Goal: Transaction & Acquisition: Purchase product/service

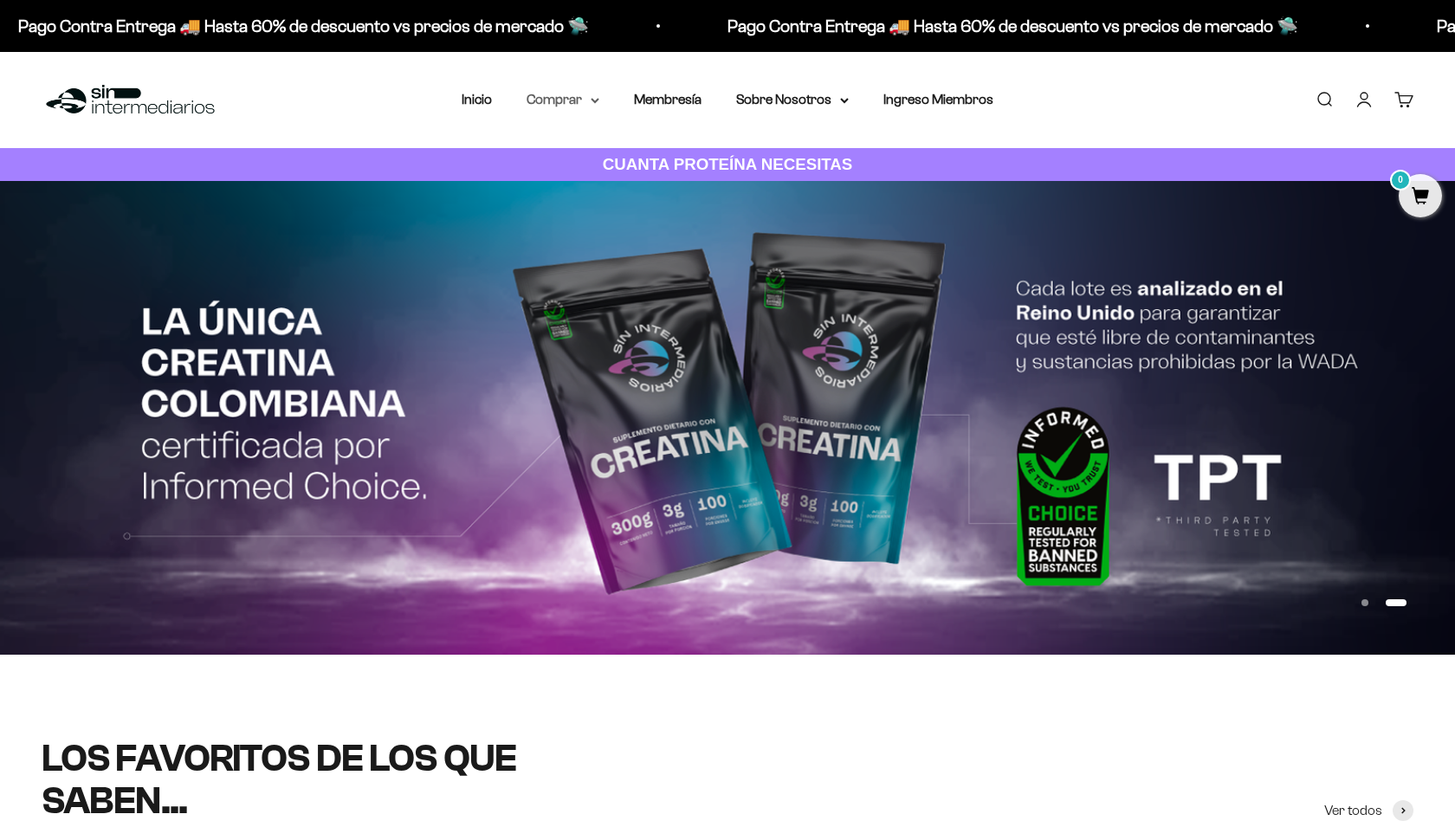
click at [592, 101] on icon at bounding box center [595, 101] width 7 height 4
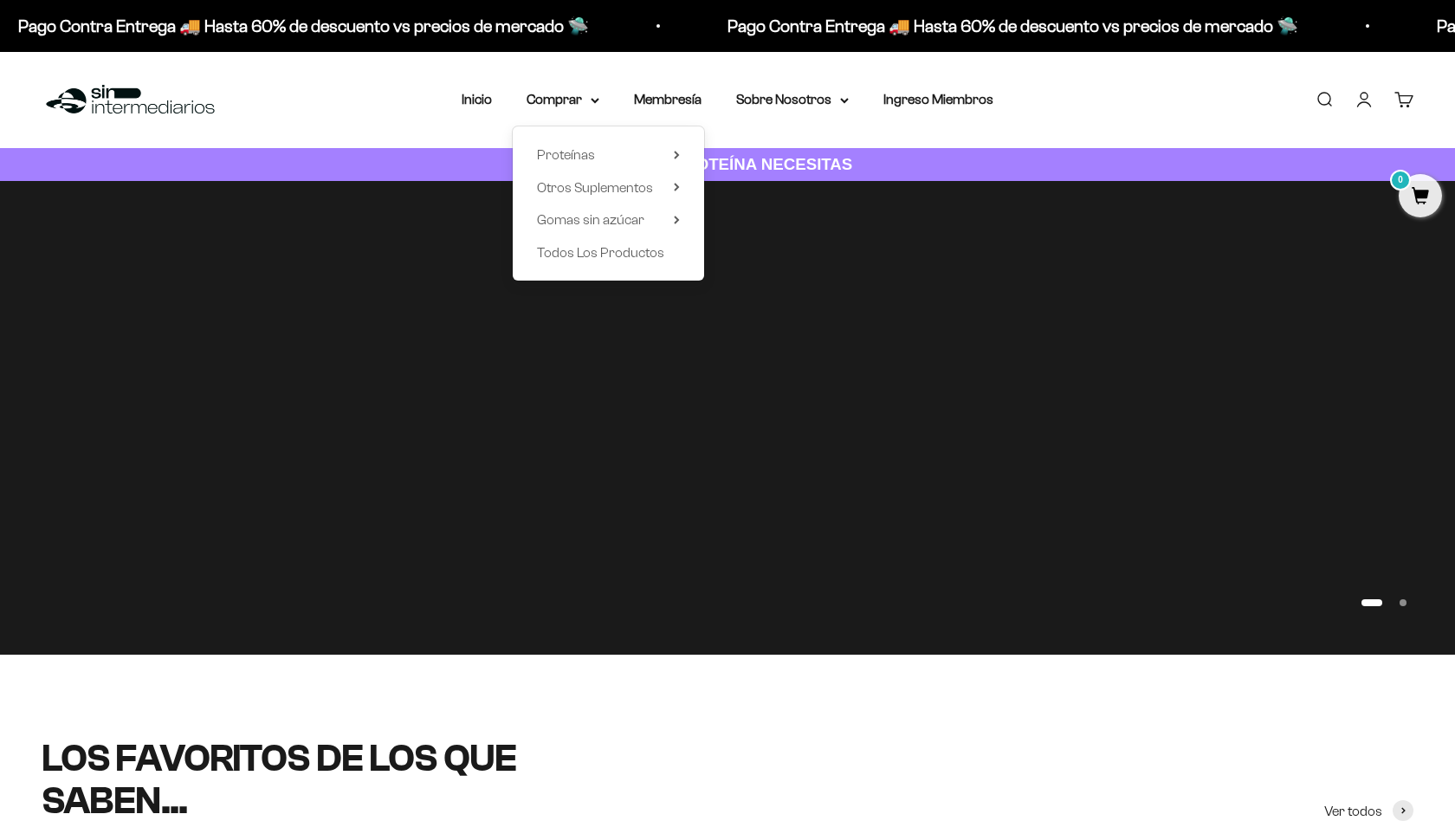
click at [643, 139] on div "Proteínas Ver Todos Whey Iso Vegan" at bounding box center [608, 203] width 191 height 154
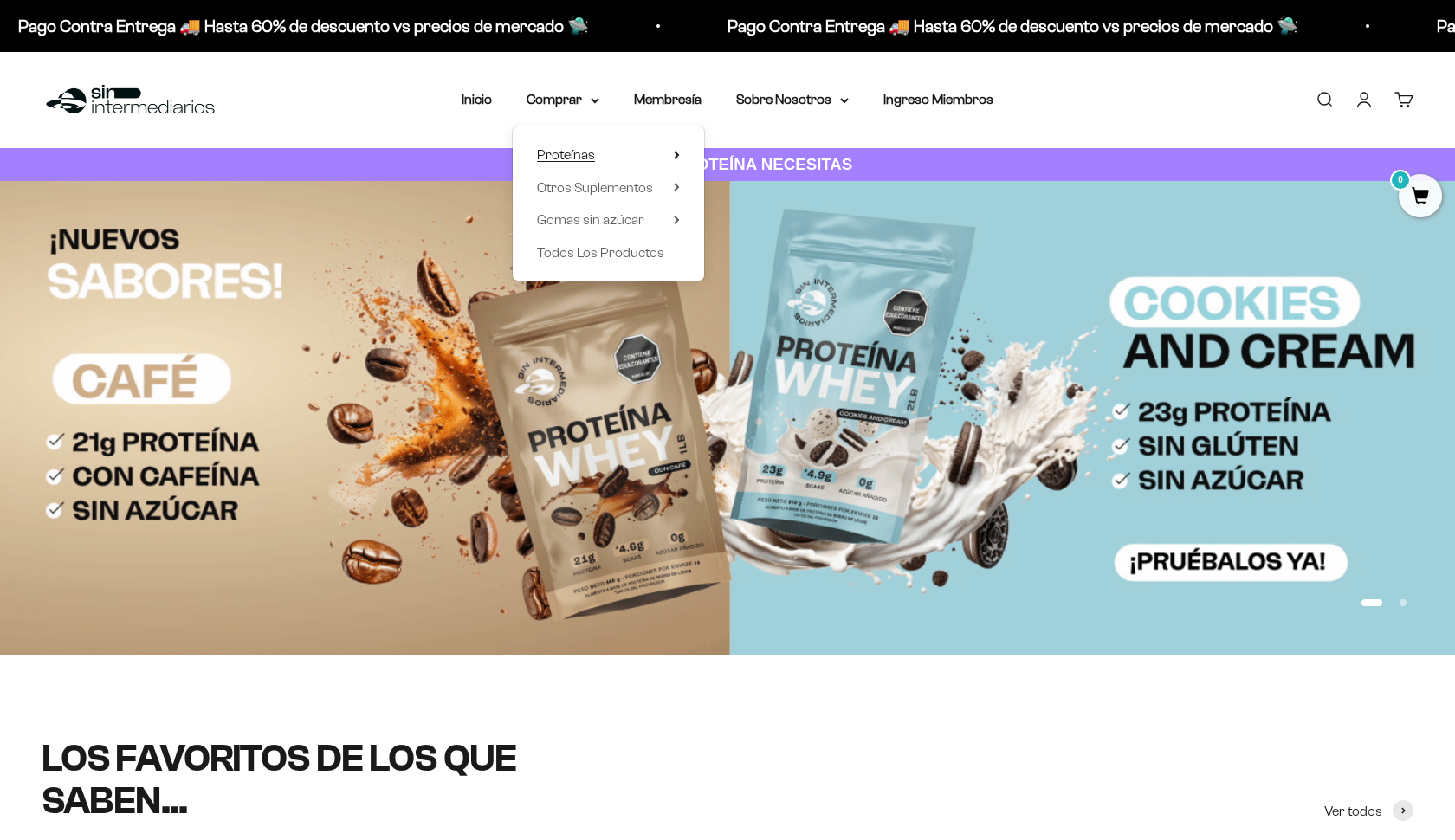
click at [655, 153] on summary "Proteínas" at bounding box center [608, 155] width 143 height 22
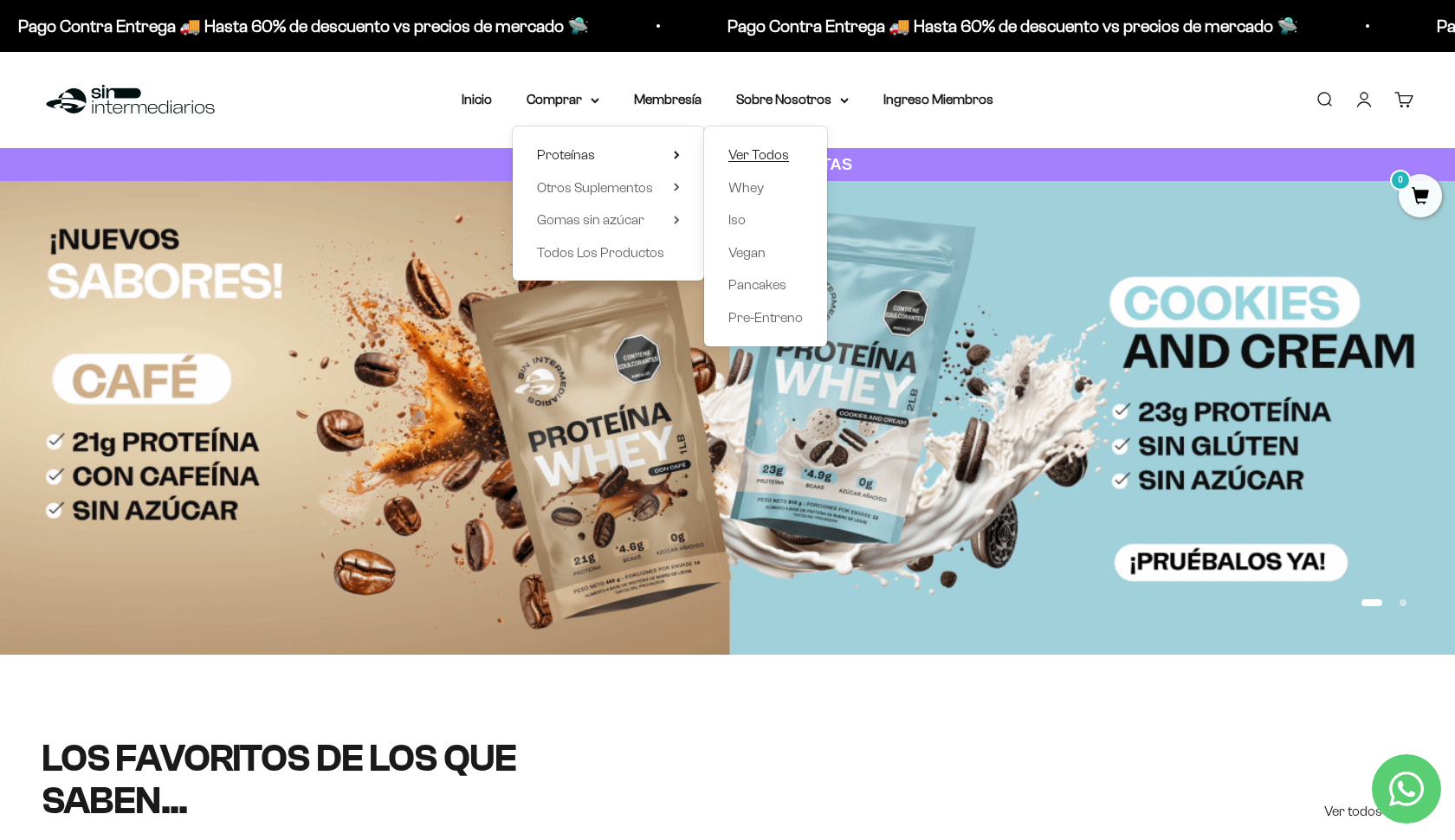
click at [743, 156] on span "Ver Todos" at bounding box center [758, 154] width 61 height 14
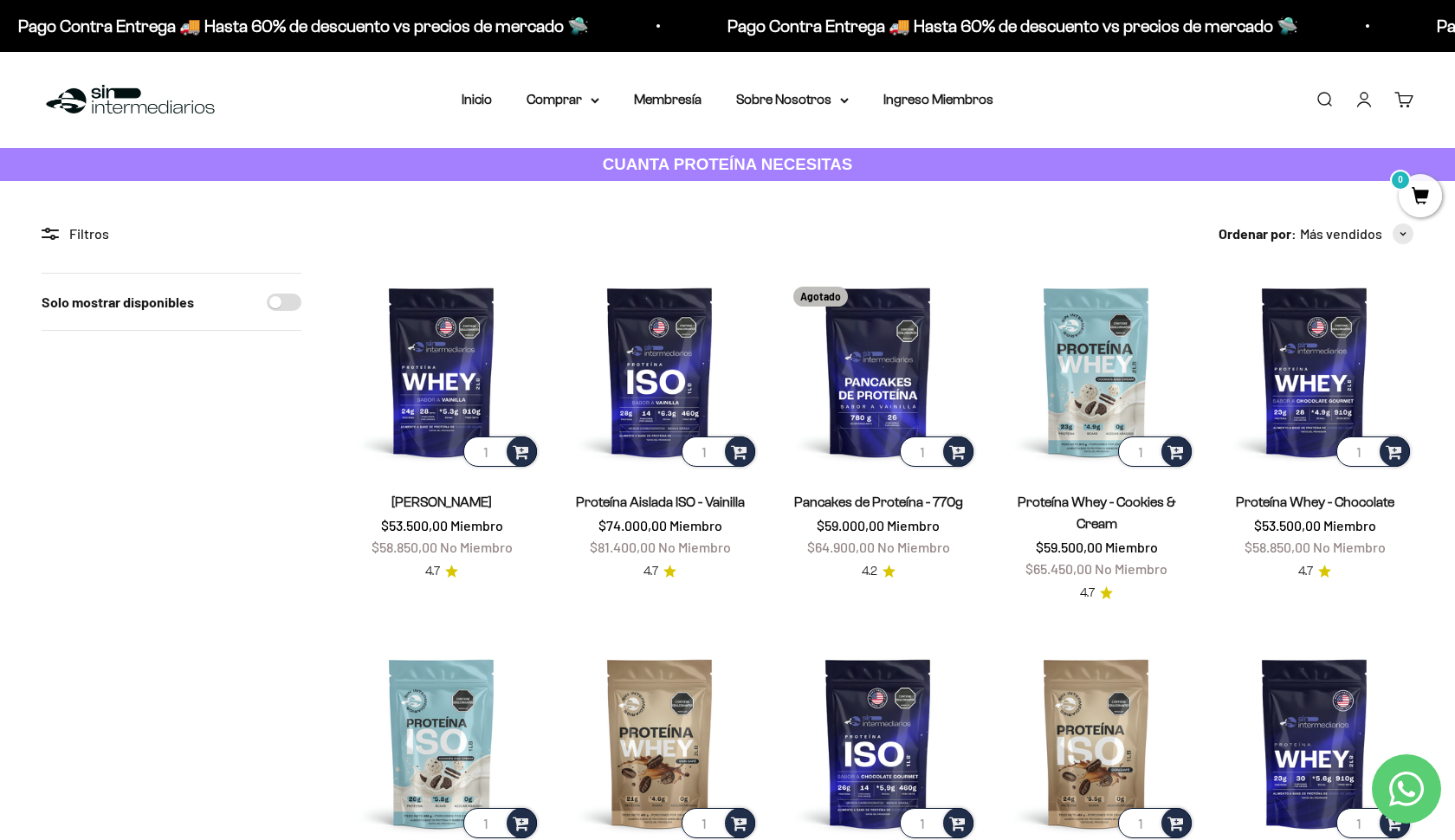
click at [137, 105] on img at bounding box center [131, 100] width 178 height 38
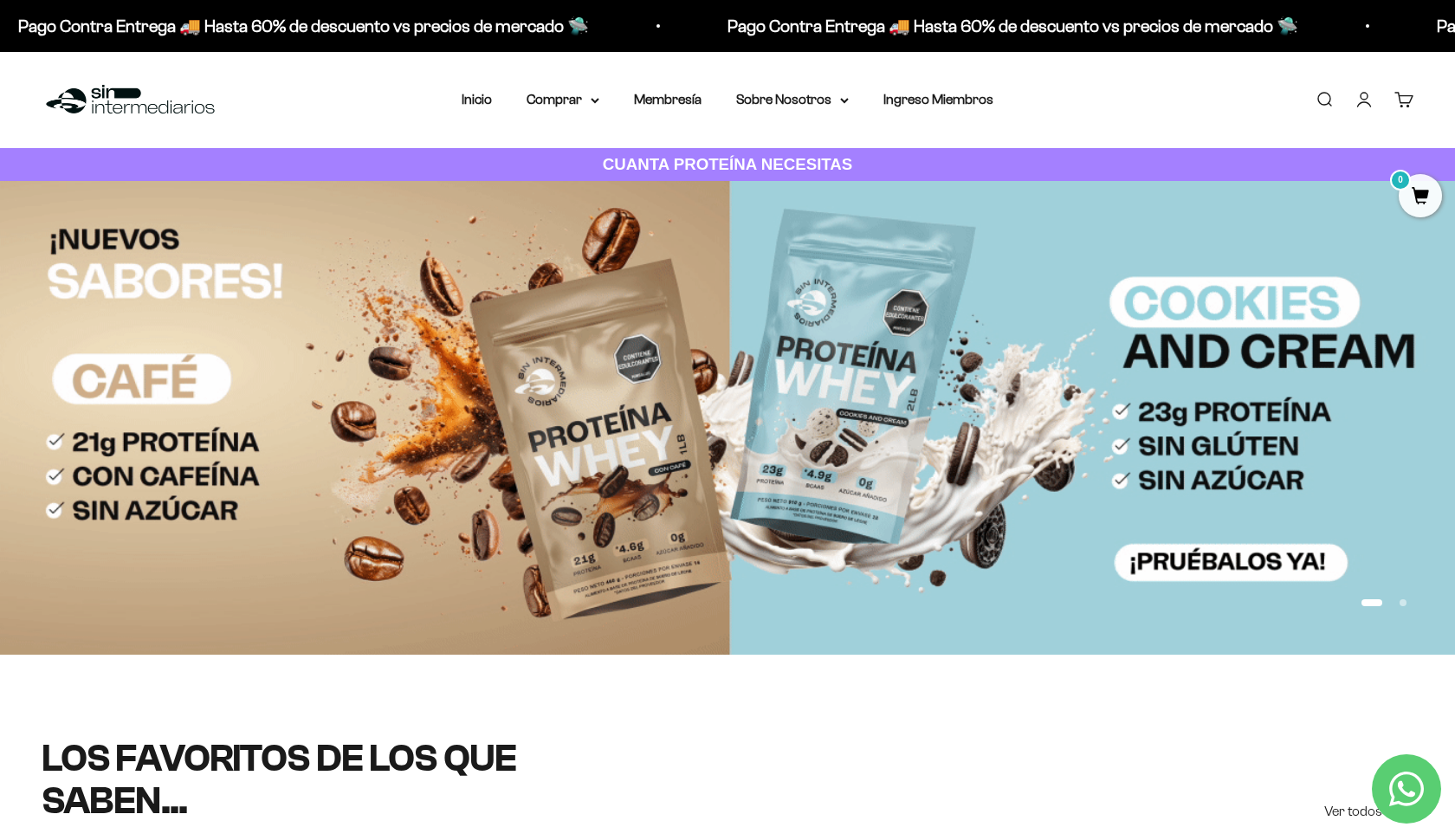
click at [941, 449] on img at bounding box center [727, 418] width 1455 height 474
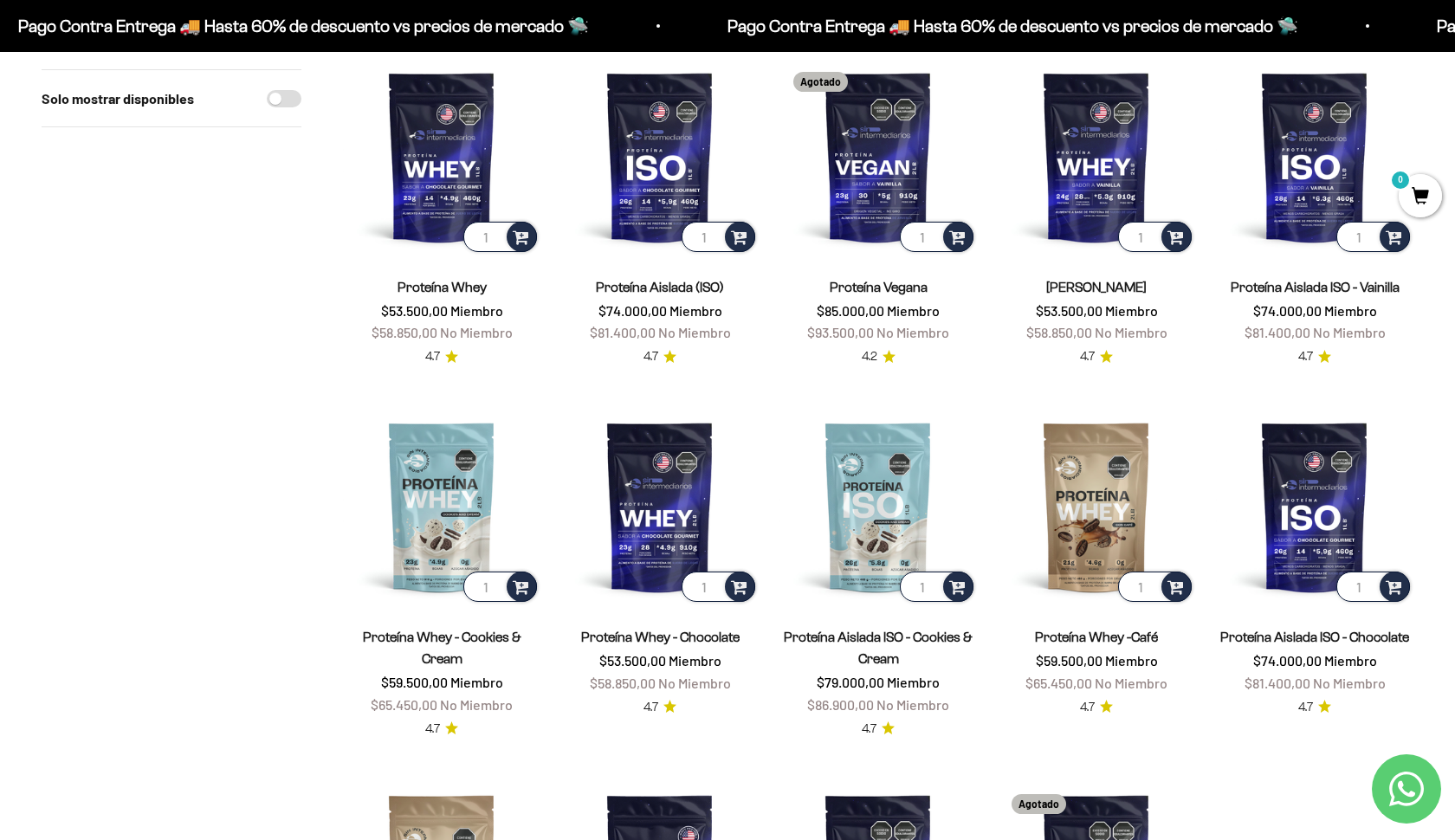
scroll to position [221, 0]
